Goal: Information Seeking & Learning: Learn about a topic

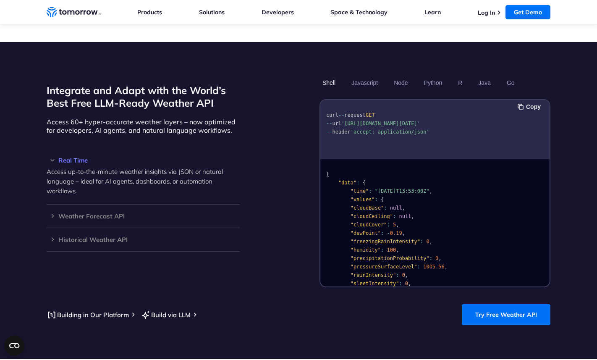
scroll to position [684, 0]
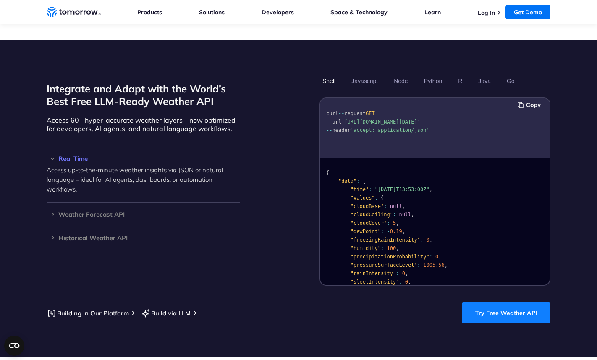
click at [499, 306] on link "Try Free Weather API" at bounding box center [506, 312] width 89 height 21
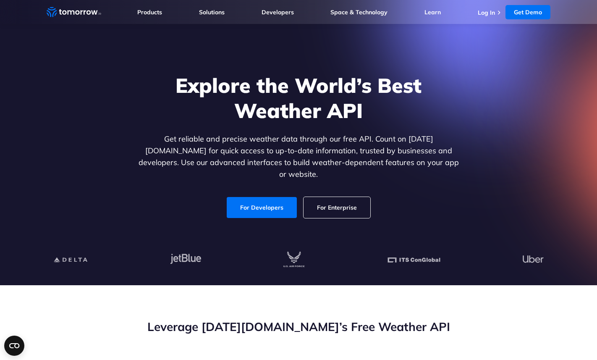
scroll to position [0, 0]
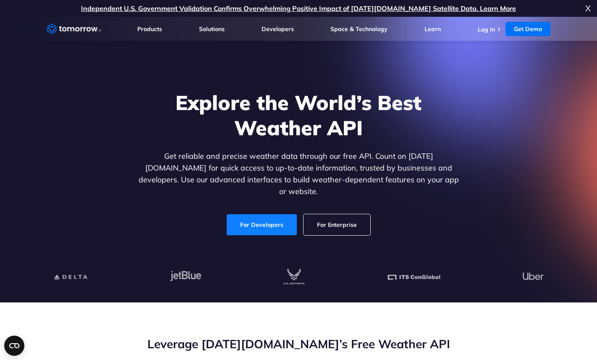
click at [266, 214] on link "For Developers" at bounding box center [262, 224] width 70 height 21
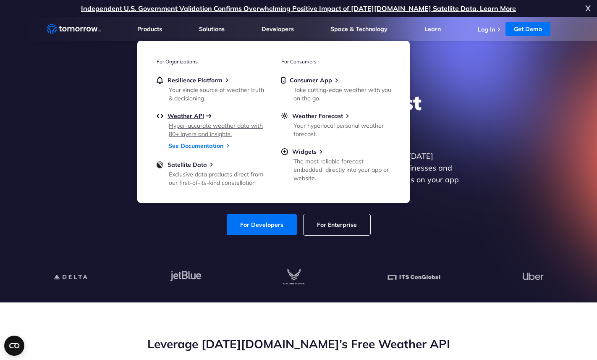
click at [191, 115] on span "Weather API" at bounding box center [185, 116] width 37 height 8
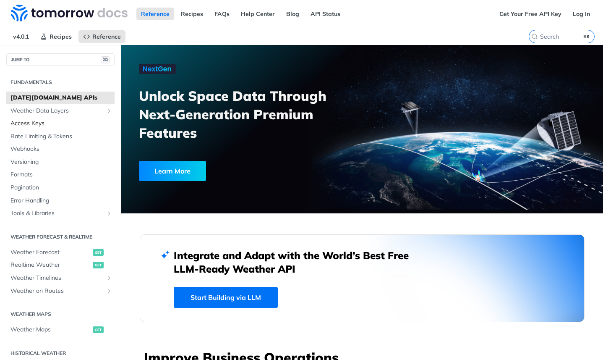
click at [58, 125] on span "Access Keys" at bounding box center [61, 123] width 102 height 8
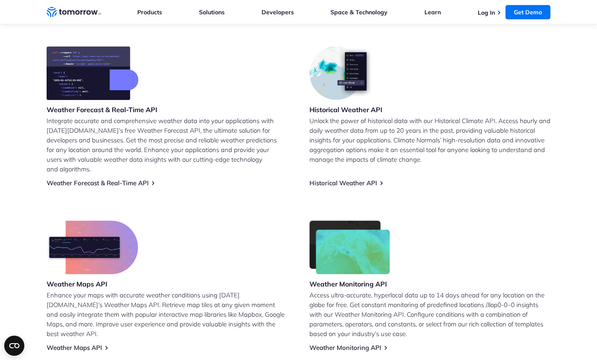
scroll to position [346, 0]
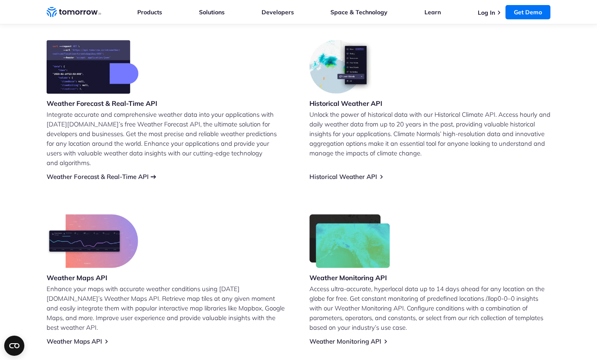
click at [131, 172] on link "Weather Forecast & Real-Time API" at bounding box center [98, 176] width 102 height 8
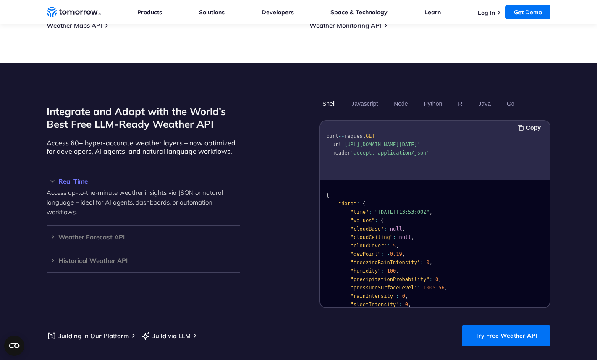
scroll to position [695, 0]
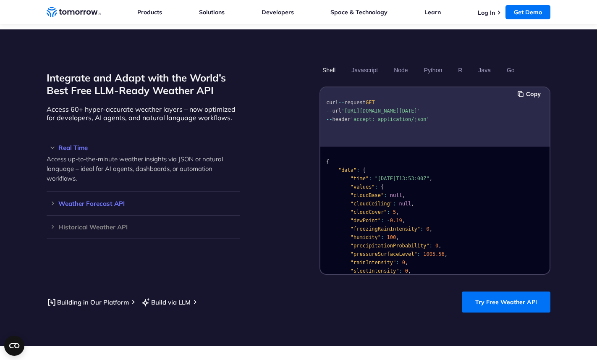
click at [99, 200] on h3 "Weather Forecast API" at bounding box center [143, 203] width 193 height 6
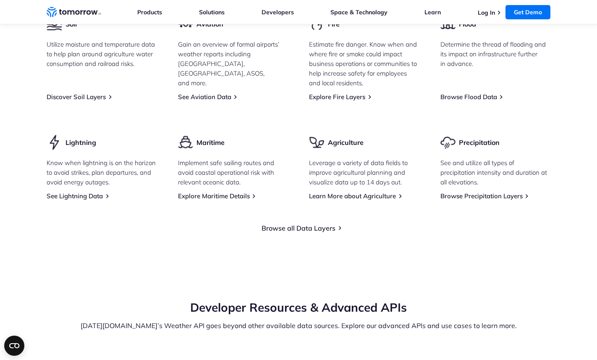
scroll to position [1086, 0]
